Goal: Task Accomplishment & Management: Manage account settings

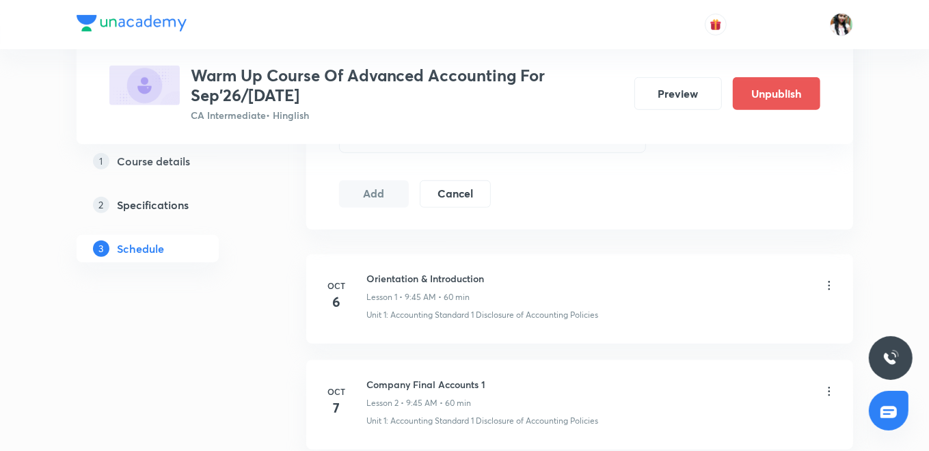
scroll to position [683, 0]
click at [824, 283] on icon at bounding box center [830, 284] width 14 height 14
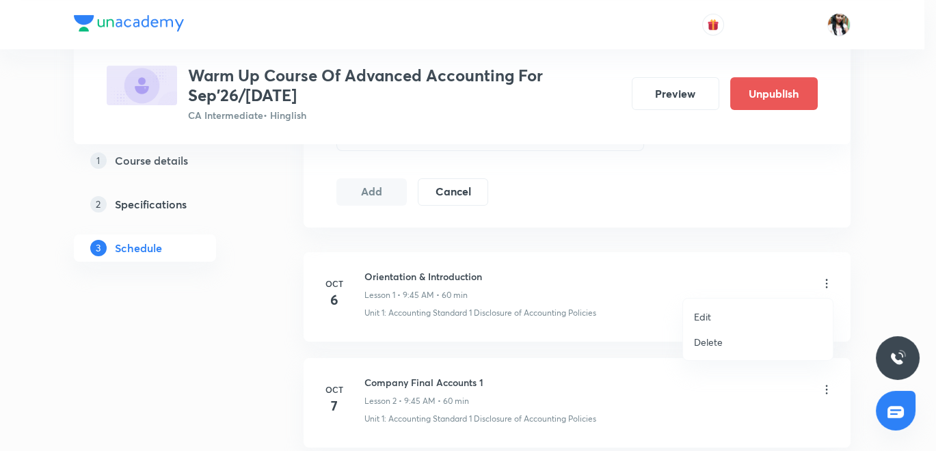
click at [709, 313] on p "Edit" at bounding box center [702, 317] width 17 height 14
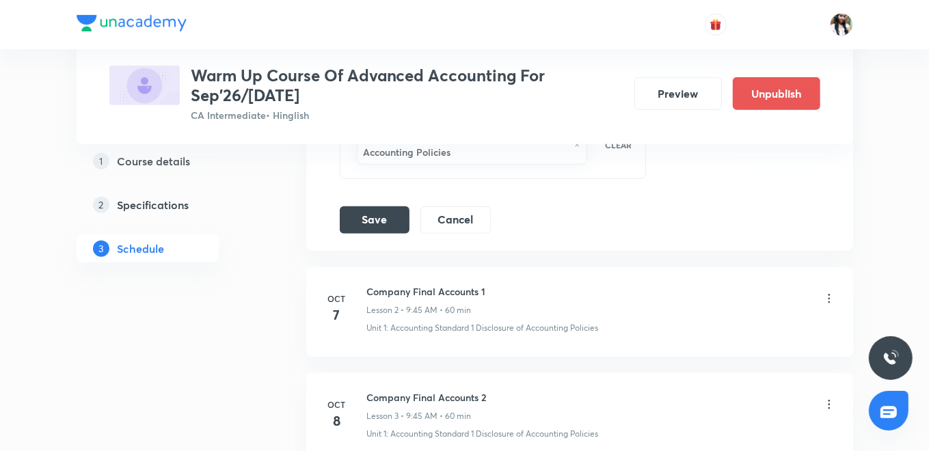
scroll to position [455, 0]
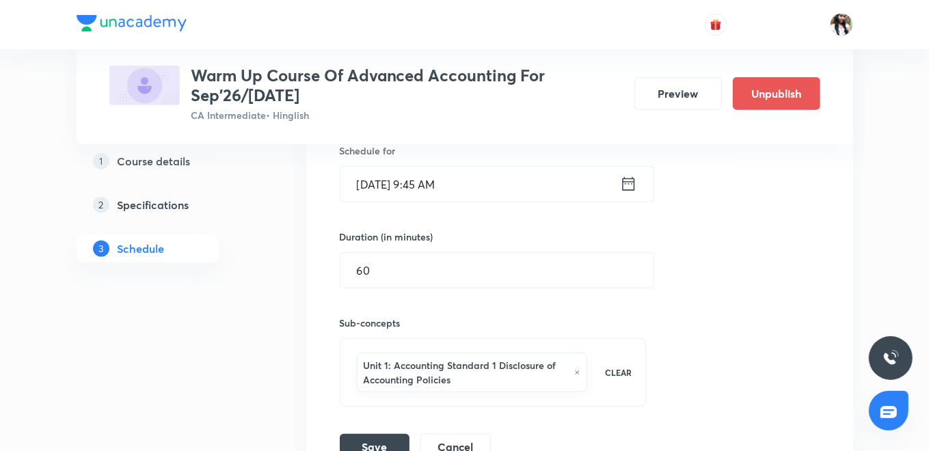
click at [625, 189] on icon at bounding box center [628, 184] width 12 height 14
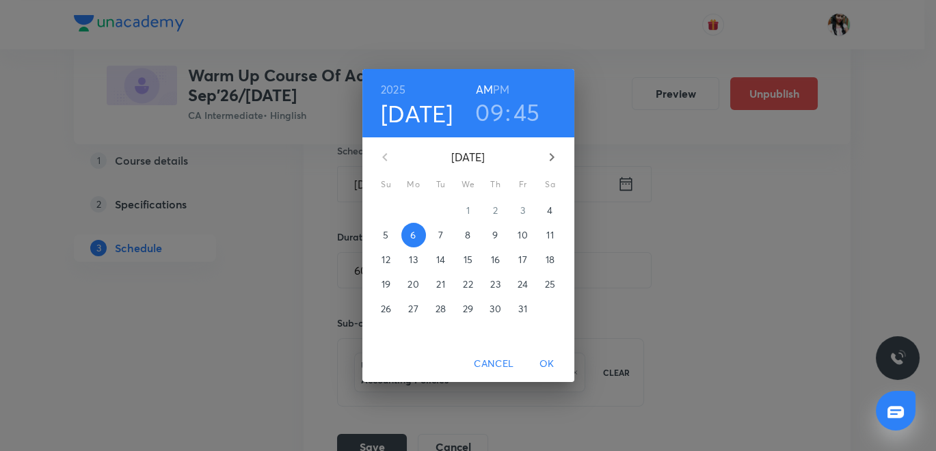
click at [493, 114] on h3 "09" at bounding box center [489, 112] width 29 height 29
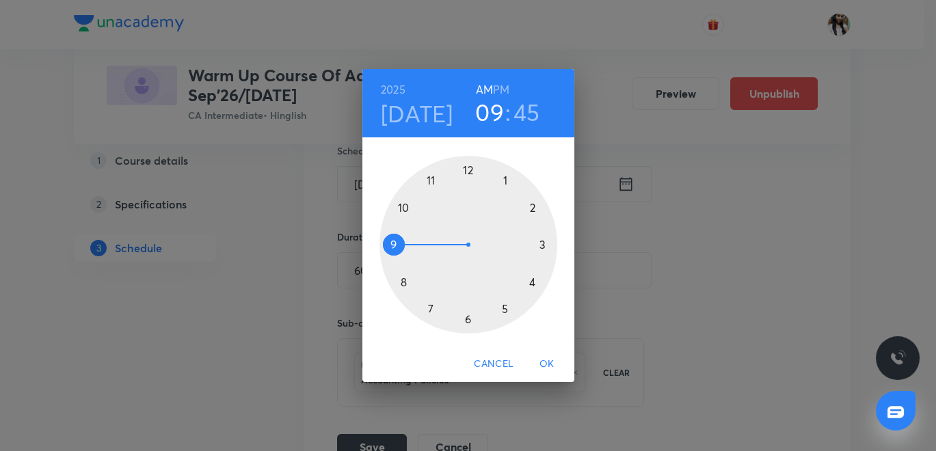
click at [430, 306] on div at bounding box center [469, 245] width 178 height 178
click at [466, 320] on div at bounding box center [469, 245] width 178 height 178
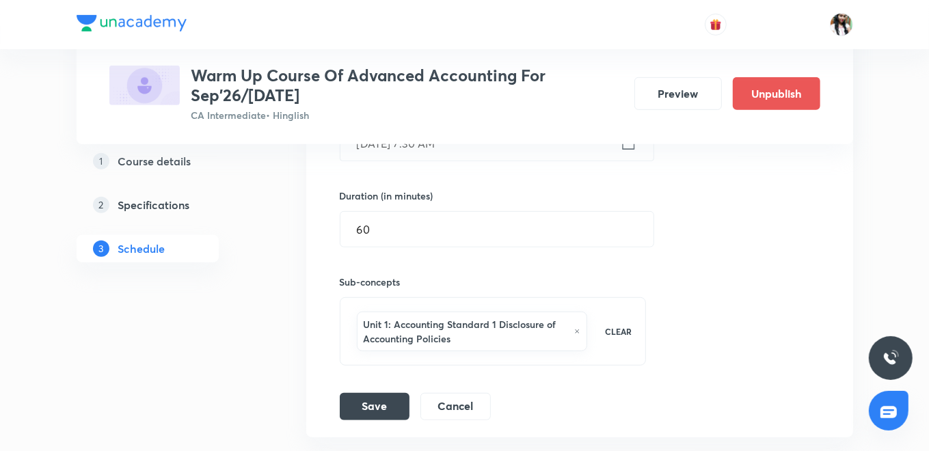
scroll to position [531, 0]
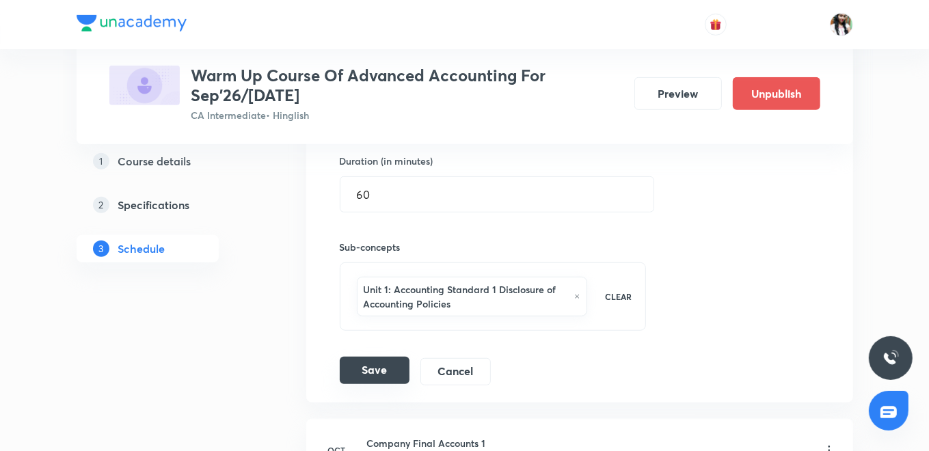
click at [394, 363] on button "Save" at bounding box center [375, 370] width 70 height 27
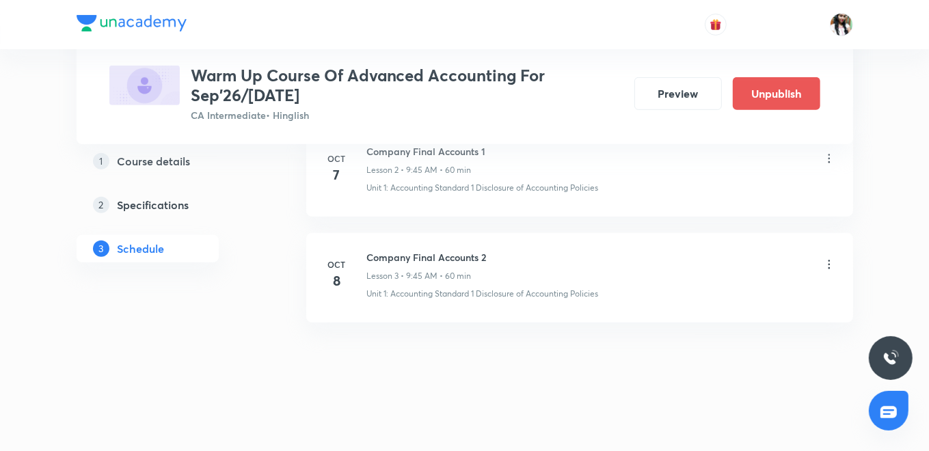
scroll to position [459, 0]
click at [827, 263] on icon at bounding box center [830, 267] width 14 height 14
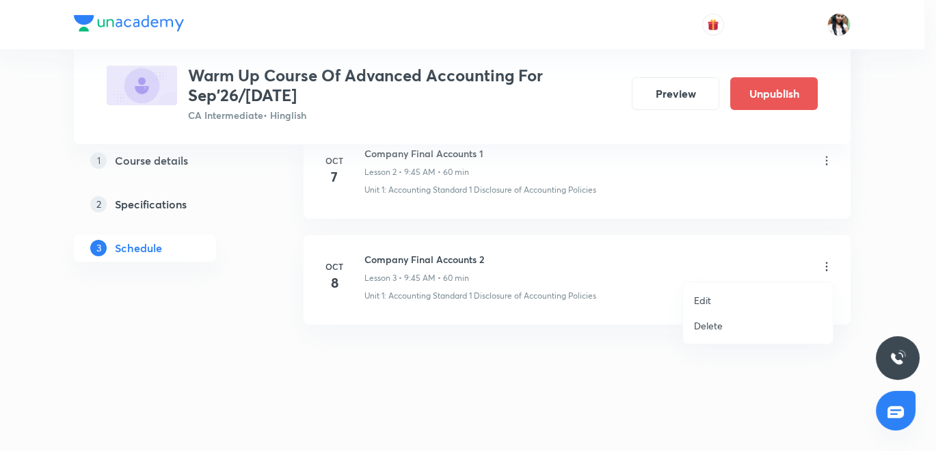
click at [709, 326] on p "Delete" at bounding box center [708, 326] width 29 height 14
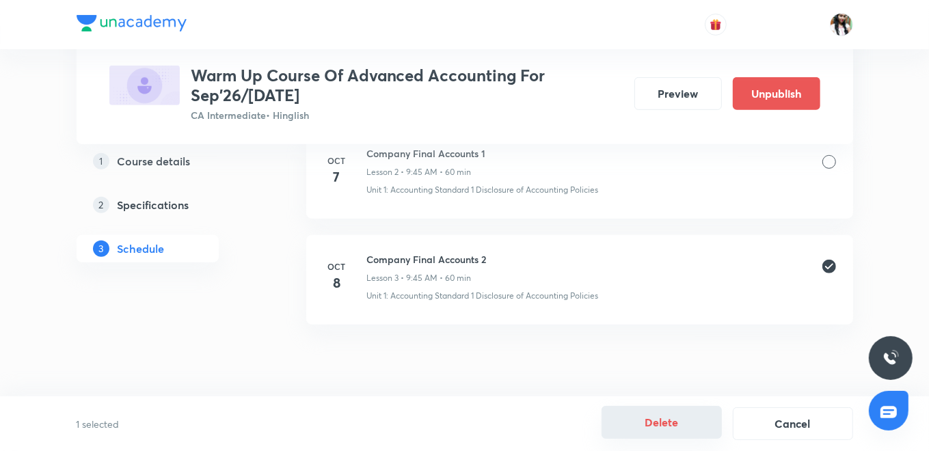
click at [663, 429] on button "Delete" at bounding box center [662, 422] width 120 height 33
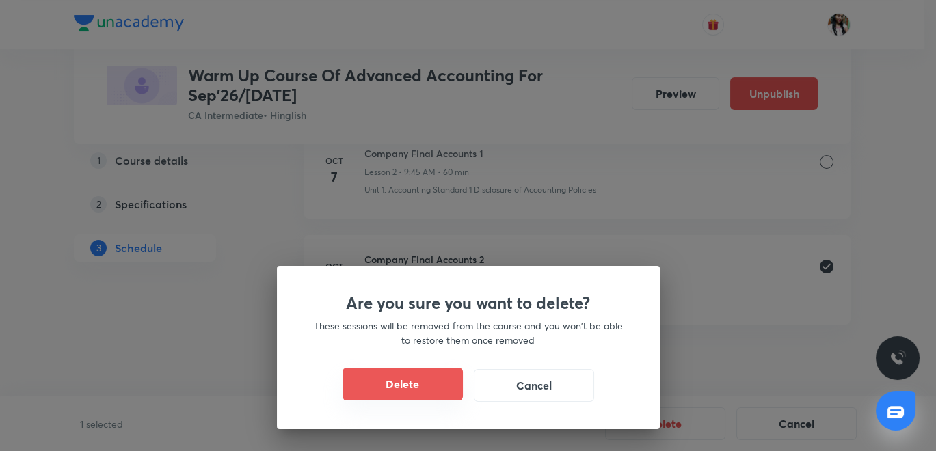
click at [427, 393] on button "Delete" at bounding box center [403, 384] width 120 height 33
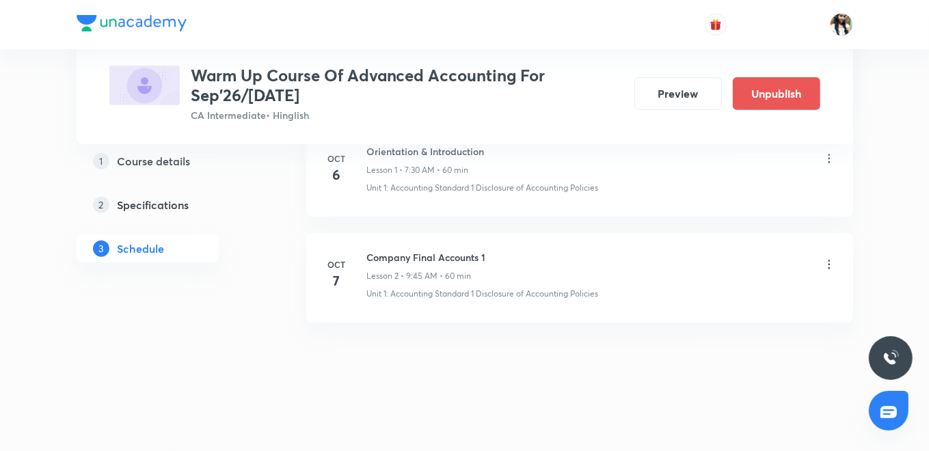
scroll to position [354, 0]
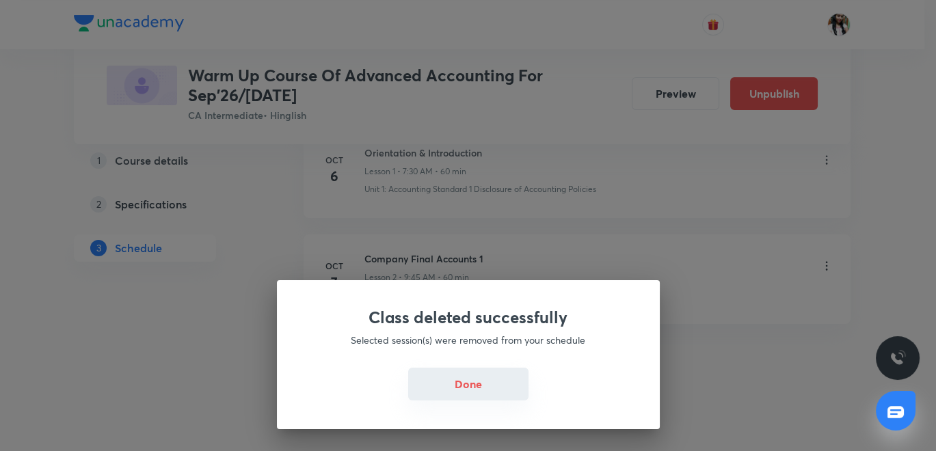
click at [451, 382] on button "Done" at bounding box center [468, 384] width 120 height 33
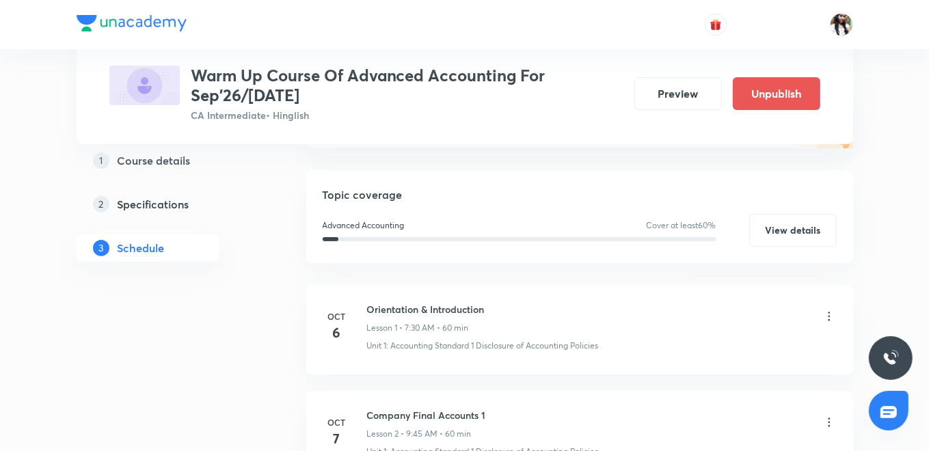
scroll to position [277, 0]
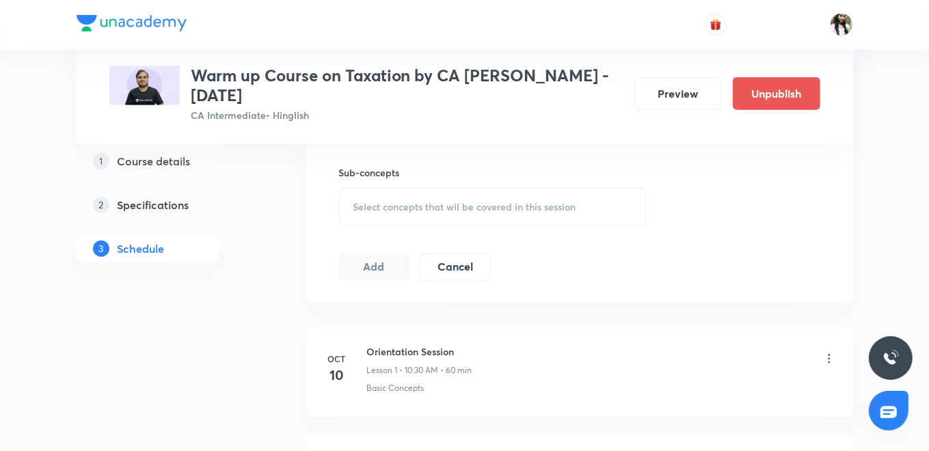
click at [416, 347] on h6 "Orientation Session" at bounding box center [419, 352] width 105 height 14
click at [417, 346] on h6 "Orientation Session" at bounding box center [419, 352] width 105 height 14
copy h6 "Orientation Session"
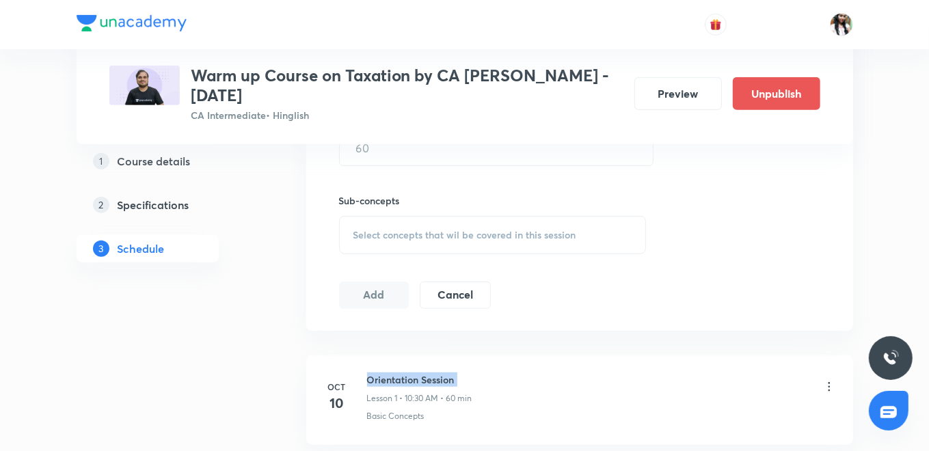
scroll to position [304, 0]
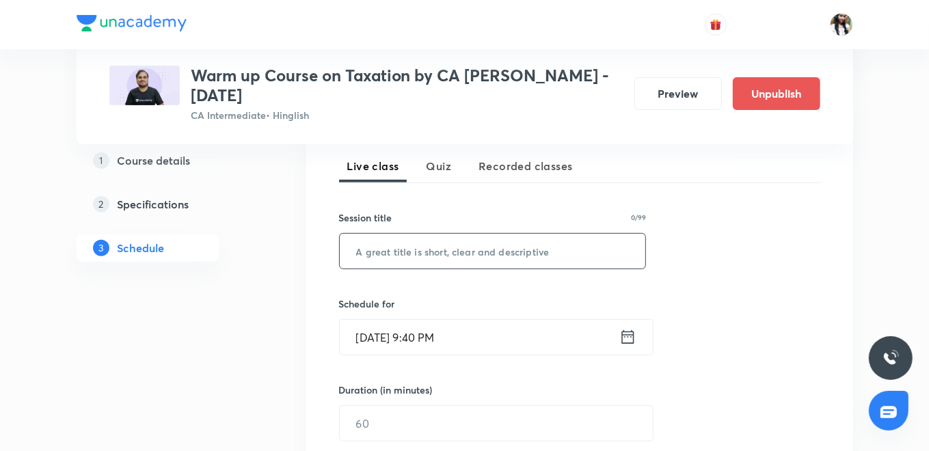
paste input "Orientation Session"
type input "Orientation Session"
click at [630, 337] on icon at bounding box center [628, 337] width 17 height 19
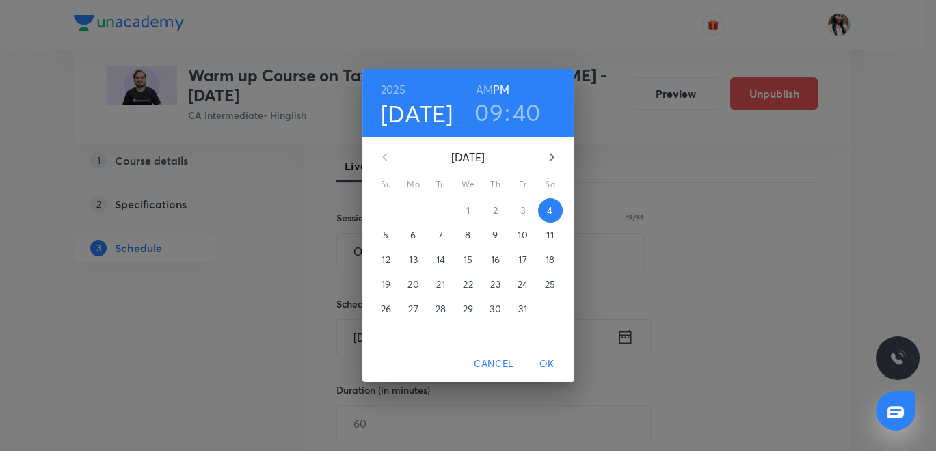
click at [414, 230] on p "6" at bounding box center [412, 235] width 5 height 14
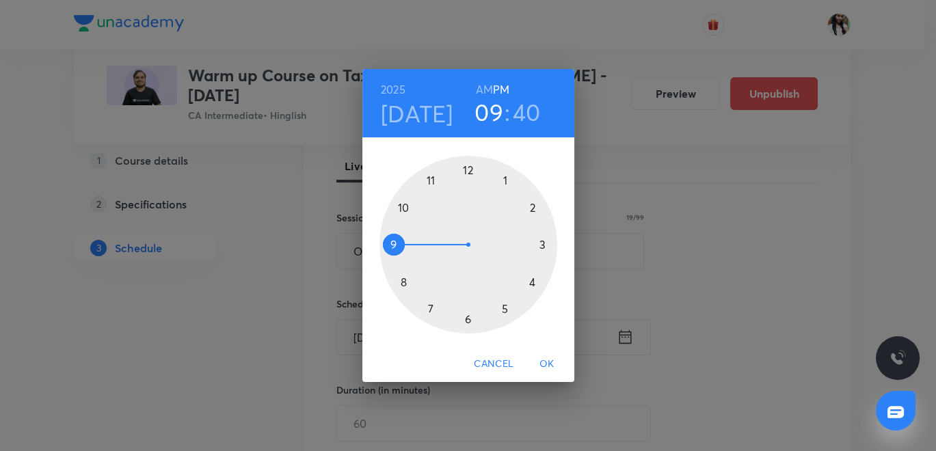
click at [485, 88] on h6 "AM" at bounding box center [484, 89] width 17 height 19
click at [544, 118] on div "09 : 40" at bounding box center [507, 112] width 95 height 29
click at [523, 107] on h3 "40" at bounding box center [527, 112] width 28 height 29
click at [391, 244] on div at bounding box center [469, 245] width 178 height 178
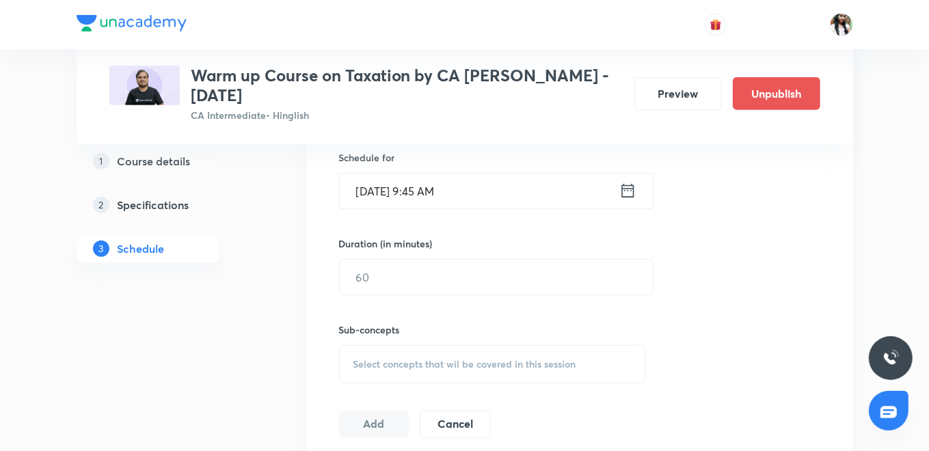
scroll to position [456, 0]
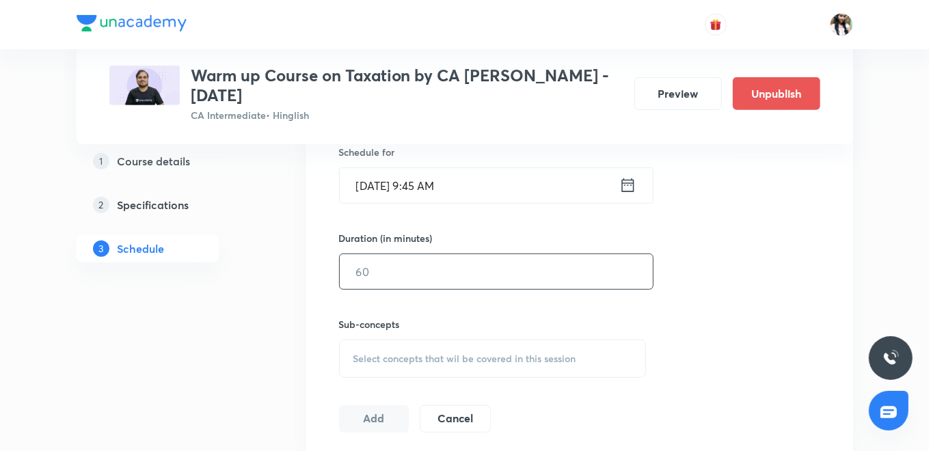
click at [384, 267] on input "text" at bounding box center [496, 271] width 313 height 35
type input "60"
click at [432, 361] on span "Select concepts that wil be covered in this session" at bounding box center [465, 359] width 223 height 11
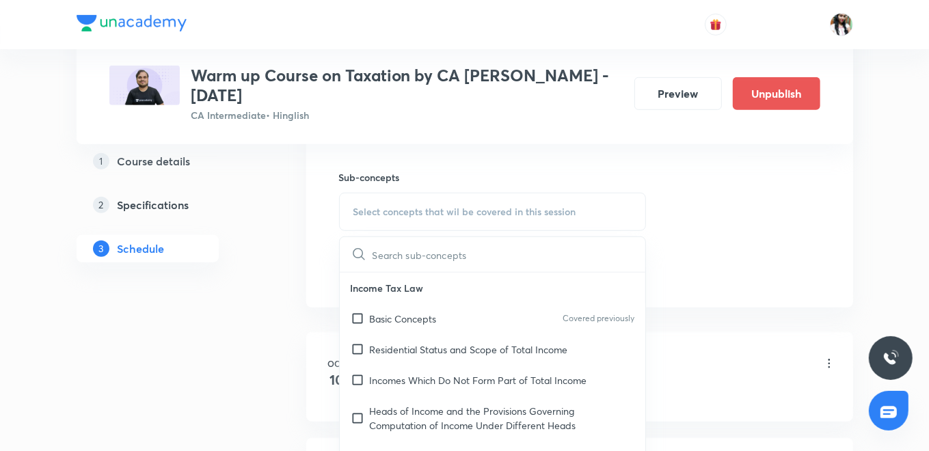
scroll to position [607, 0]
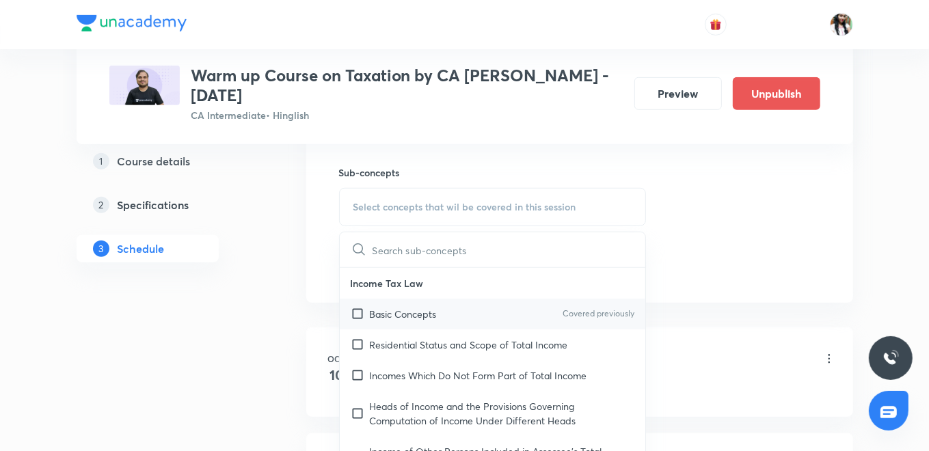
click at [399, 308] on p "Basic Concepts" at bounding box center [403, 314] width 67 height 14
checkbox input "true"
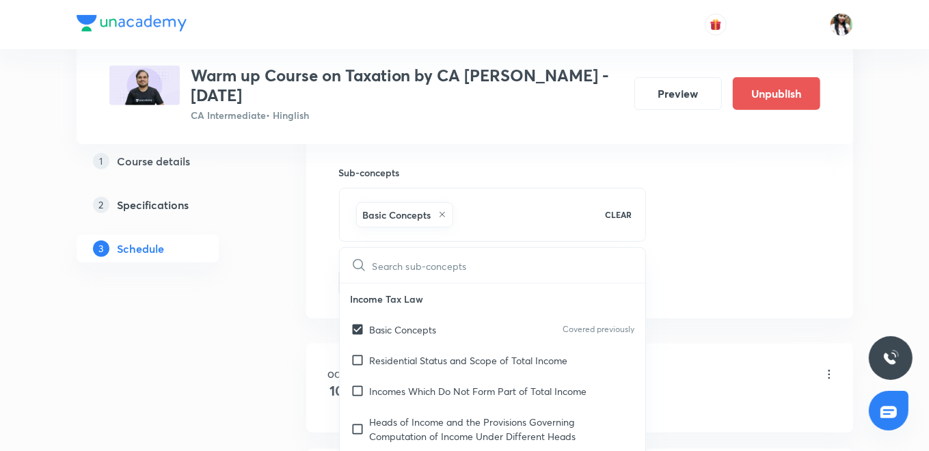
click at [311, 270] on div "Session 4 Live class Quiz Recorded classes Session title 19/99 Orientation Sess…" at bounding box center [579, 56] width 547 height 526
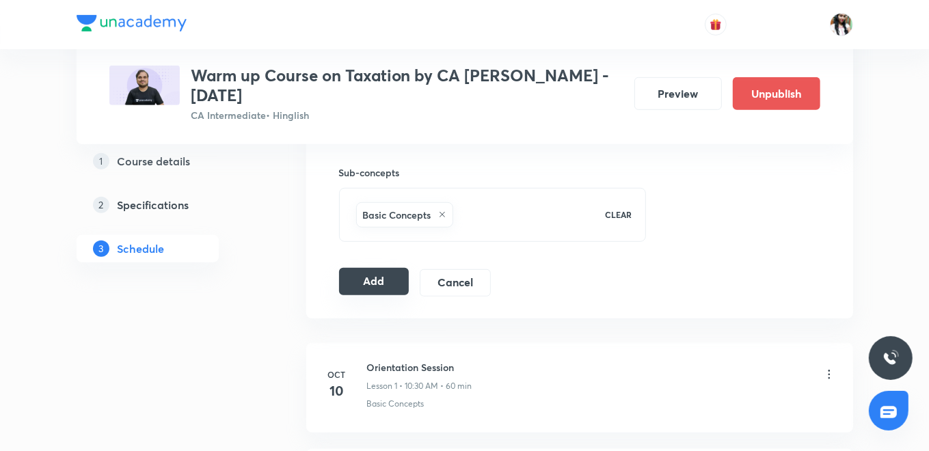
click at [361, 274] on button "Add" at bounding box center [374, 281] width 70 height 27
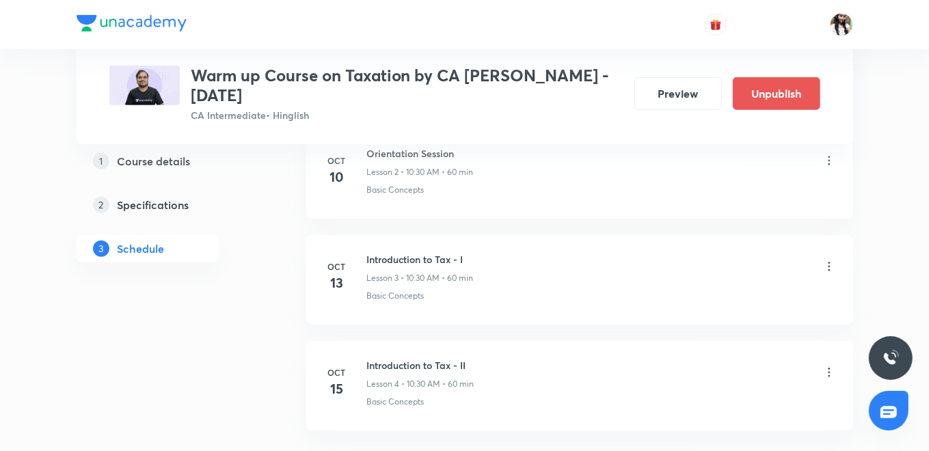
scroll to position [307, 0]
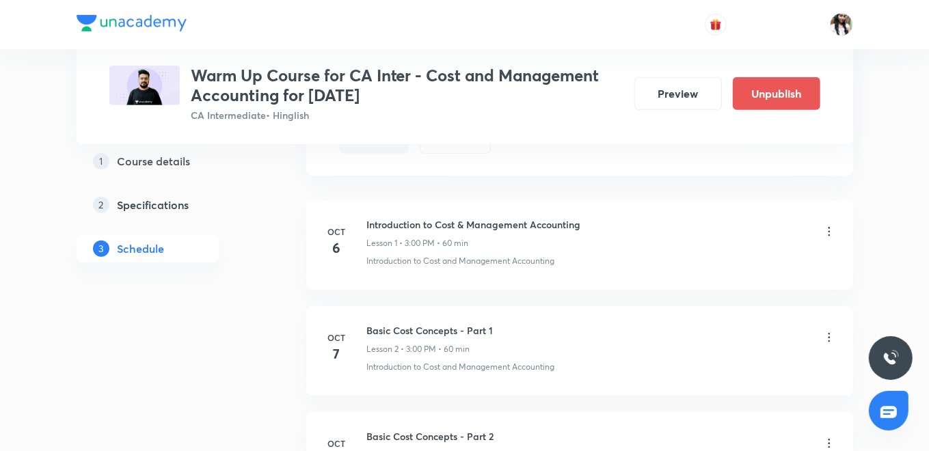
scroll to position [759, 0]
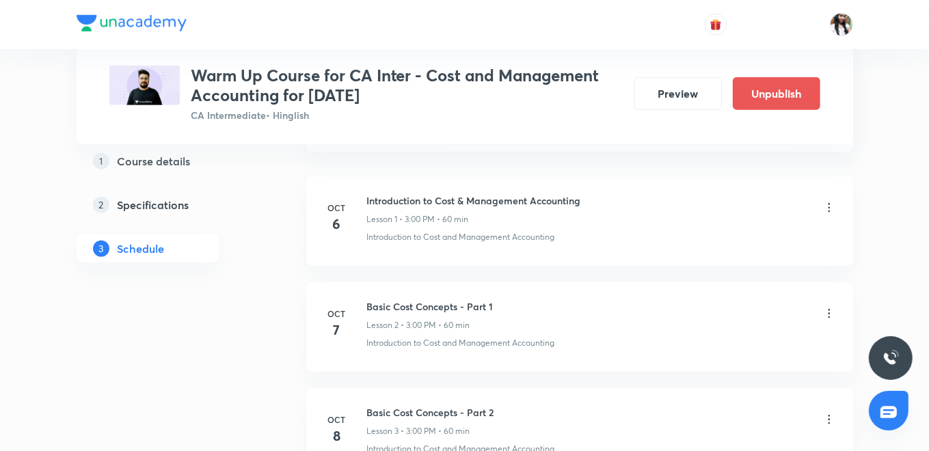
click at [826, 310] on icon at bounding box center [830, 314] width 14 height 14
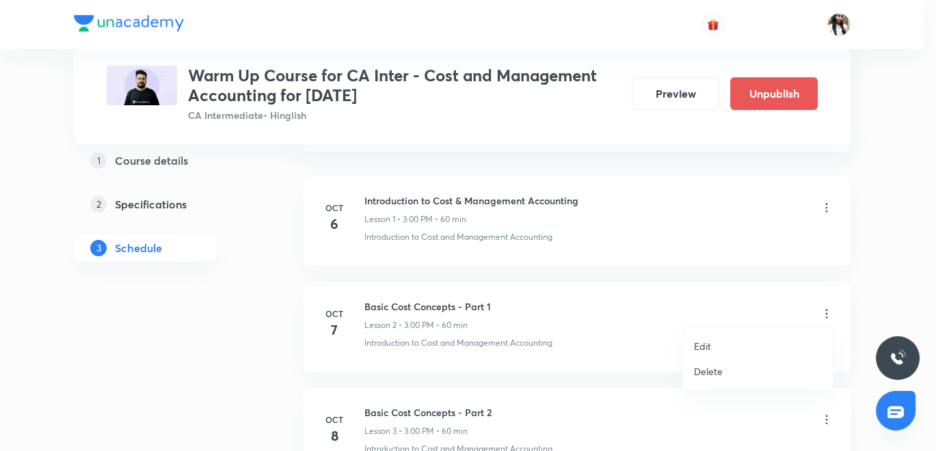
click at [707, 370] on p "Delete" at bounding box center [708, 372] width 29 height 14
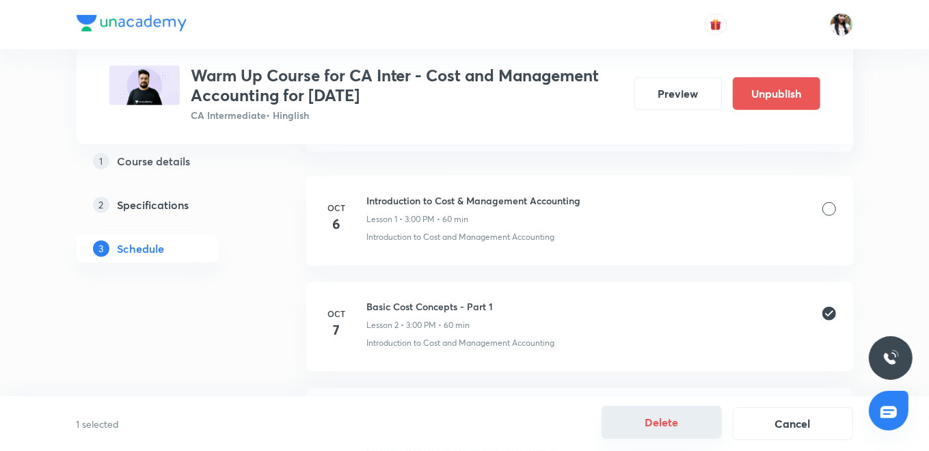
click at [661, 421] on button "Delete" at bounding box center [662, 422] width 120 height 33
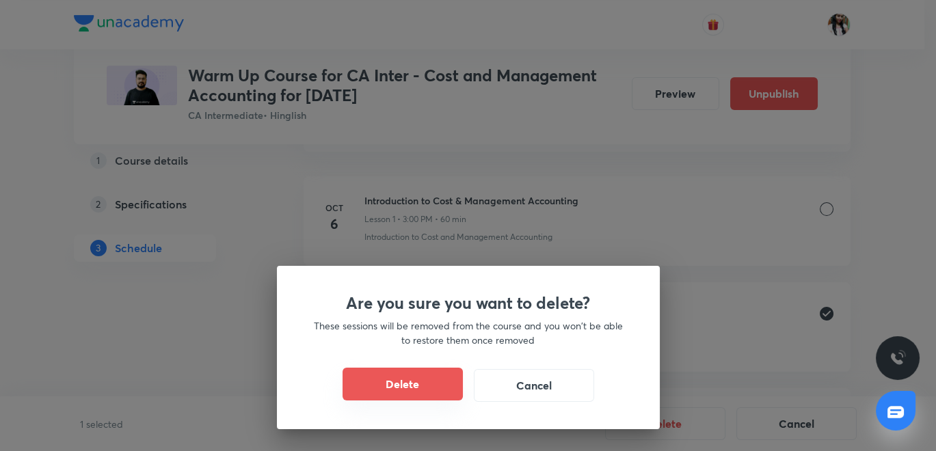
click at [414, 389] on button "Delete" at bounding box center [403, 384] width 120 height 33
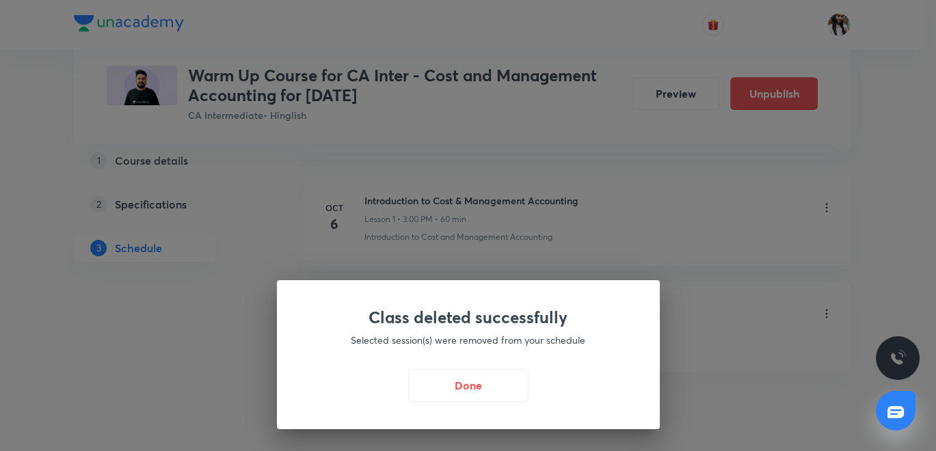
drag, startPoint x: 501, startPoint y: 391, endPoint x: 509, endPoint y: 383, distance: 10.6
click at [502, 390] on button "Done" at bounding box center [468, 385] width 120 height 33
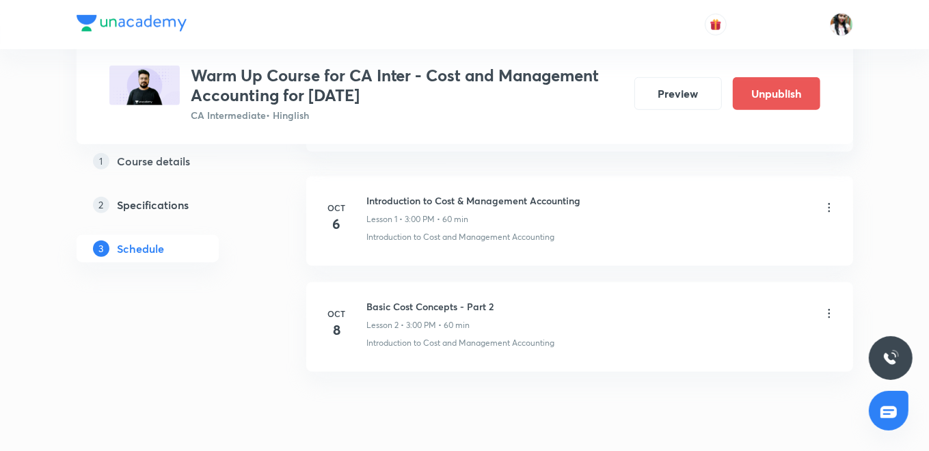
click at [828, 310] on icon at bounding box center [829, 314] width 2 height 9
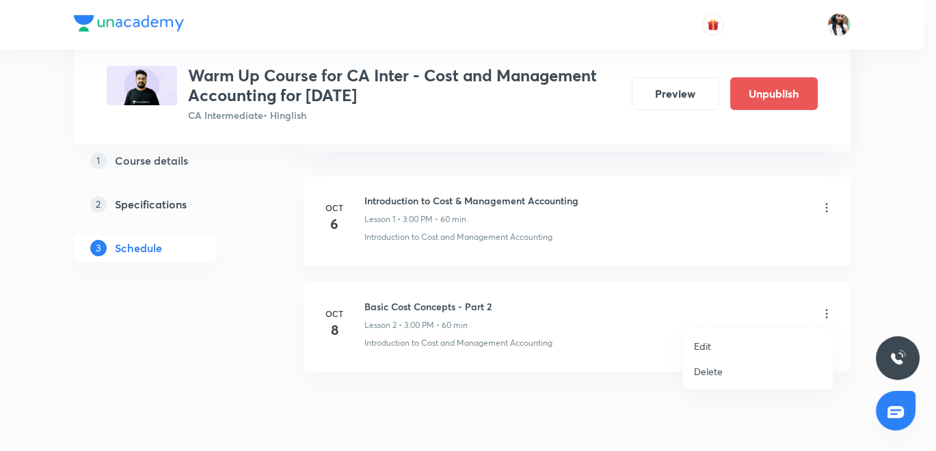
click at [711, 347] on li "Edit" at bounding box center [758, 346] width 150 height 25
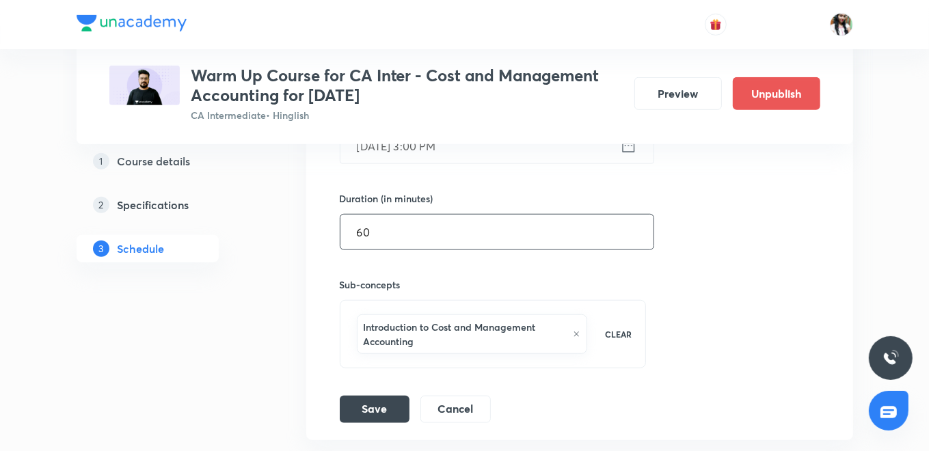
scroll to position [485, 0]
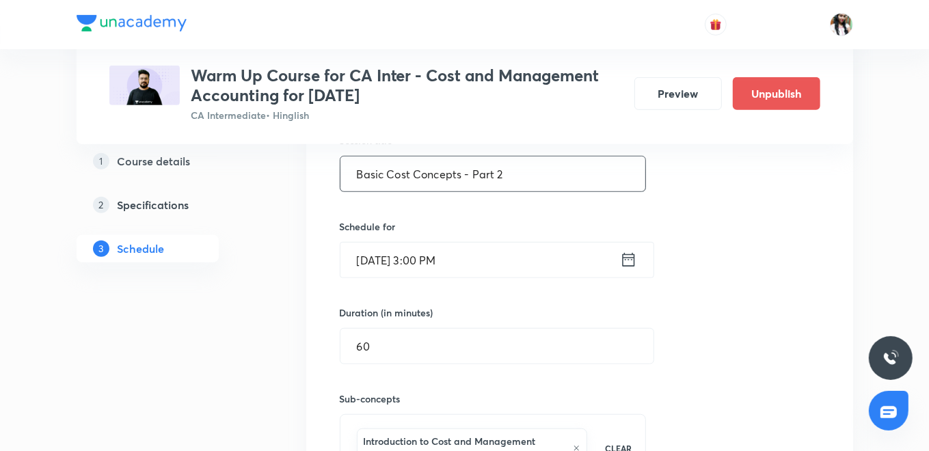
click at [527, 170] on input "Basic Cost Concepts - Part 2" at bounding box center [494, 174] width 306 height 35
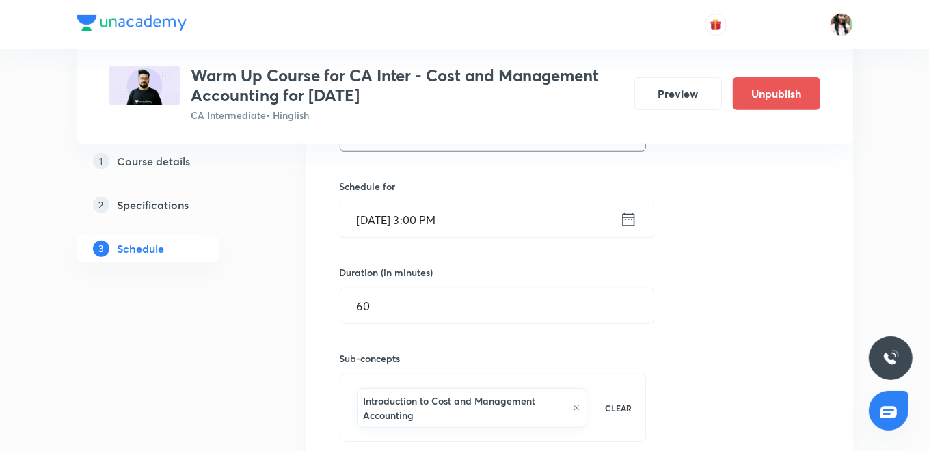
scroll to position [637, 0]
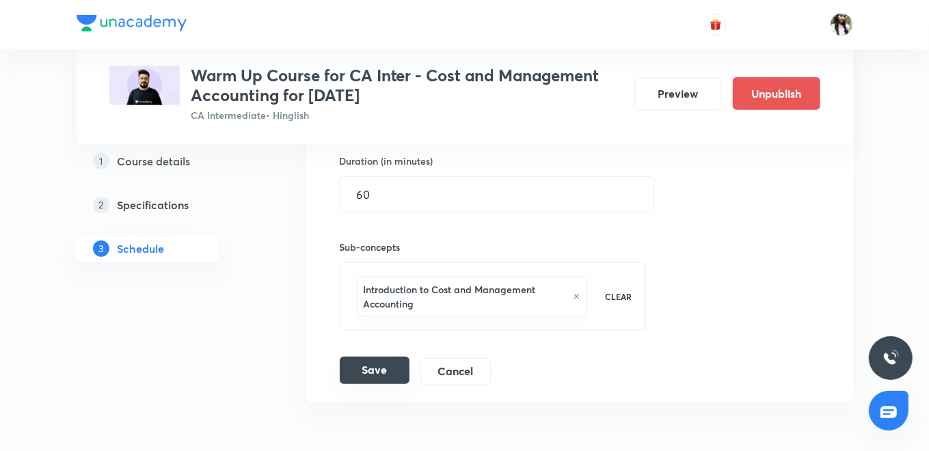
type input "Basic Cost Concepts - Part 1"
click at [368, 365] on button "Save" at bounding box center [375, 370] width 70 height 27
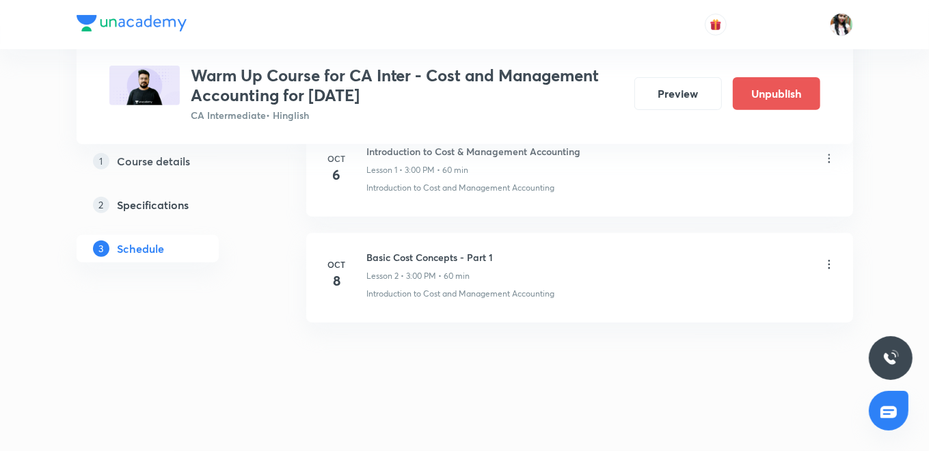
scroll to position [354, 0]
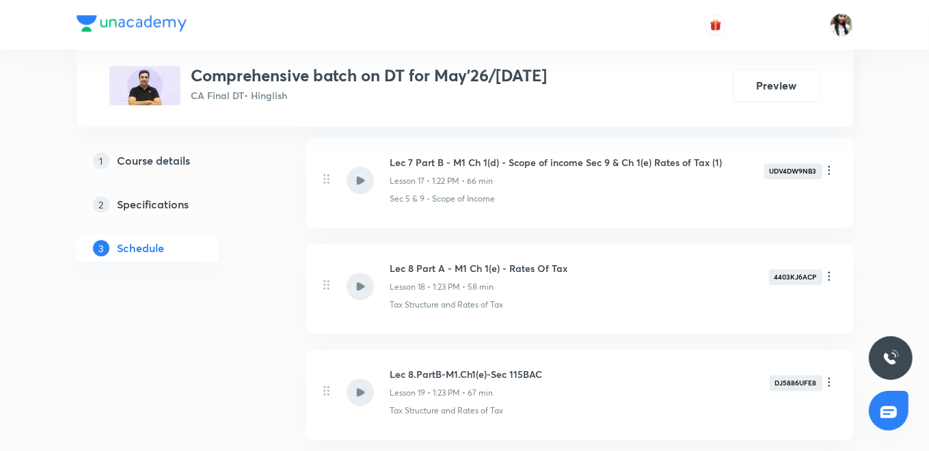
scroll to position [2901, 0]
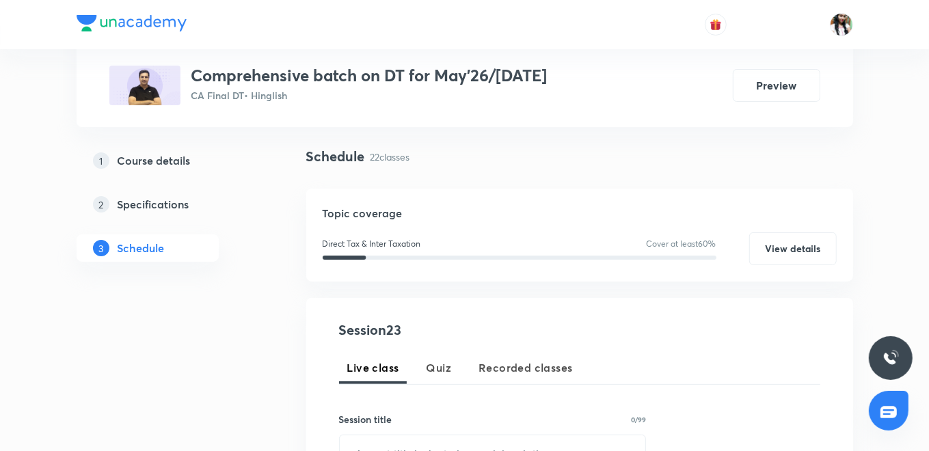
scroll to position [152, 0]
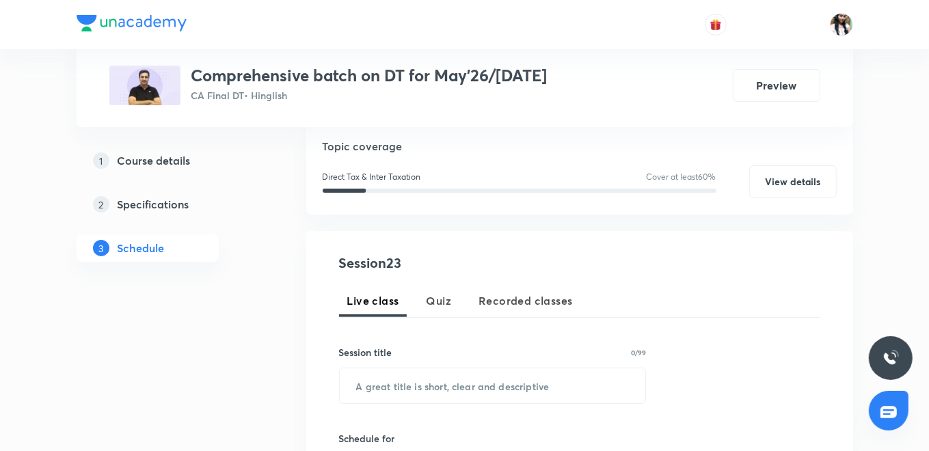
click at [510, 302] on span "Recorded classes" at bounding box center [526, 301] width 94 height 16
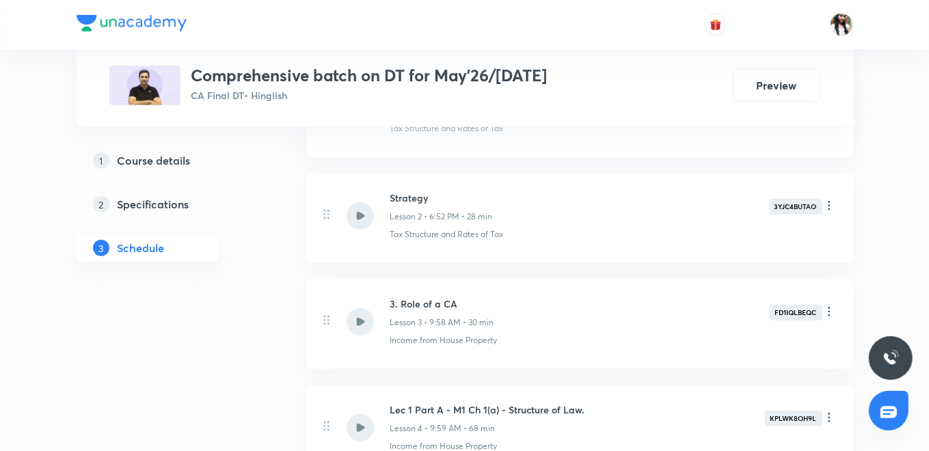
scroll to position [124, 0]
